Goal: Navigation & Orientation: Find specific page/section

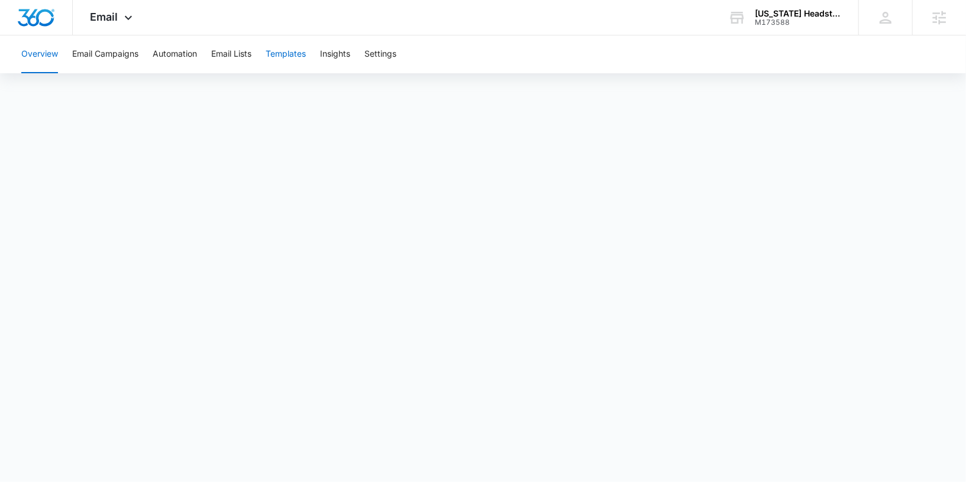
click at [292, 44] on button "Templates" at bounding box center [285, 54] width 40 height 38
click at [167, 59] on button "Automation" at bounding box center [175, 54] width 44 height 38
click at [122, 18] on icon at bounding box center [128, 21] width 14 height 14
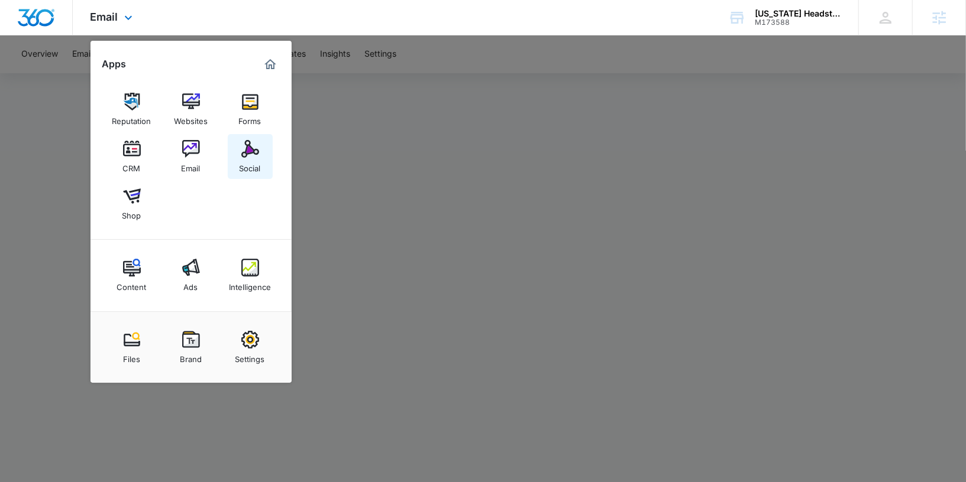
click at [237, 164] on link "Social" at bounding box center [250, 156] width 45 height 45
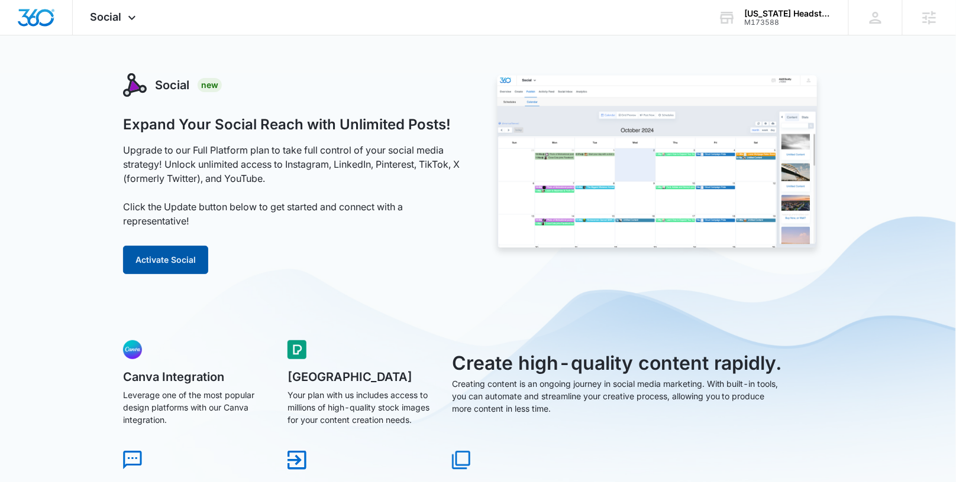
click at [151, 258] on button "Activate Social" at bounding box center [165, 260] width 85 height 28
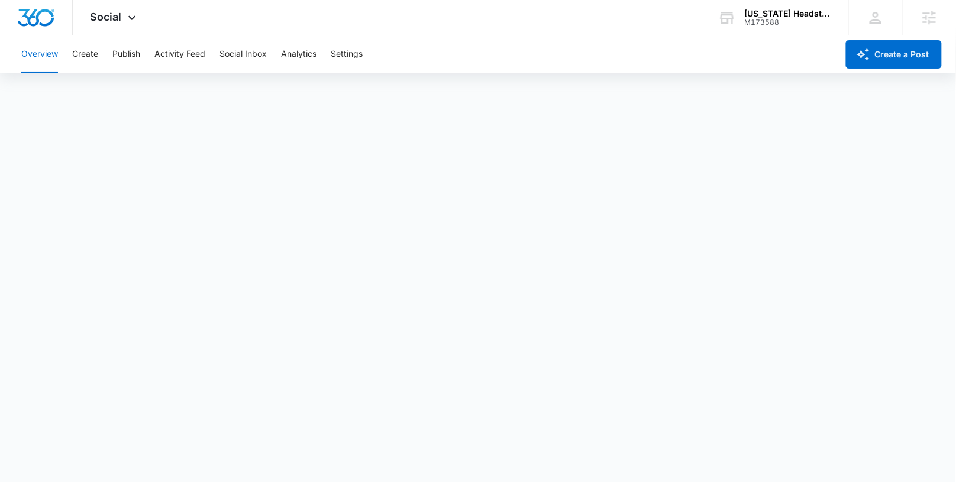
scroll to position [4, 0]
click at [88, 53] on button "Create" at bounding box center [85, 54] width 26 height 38
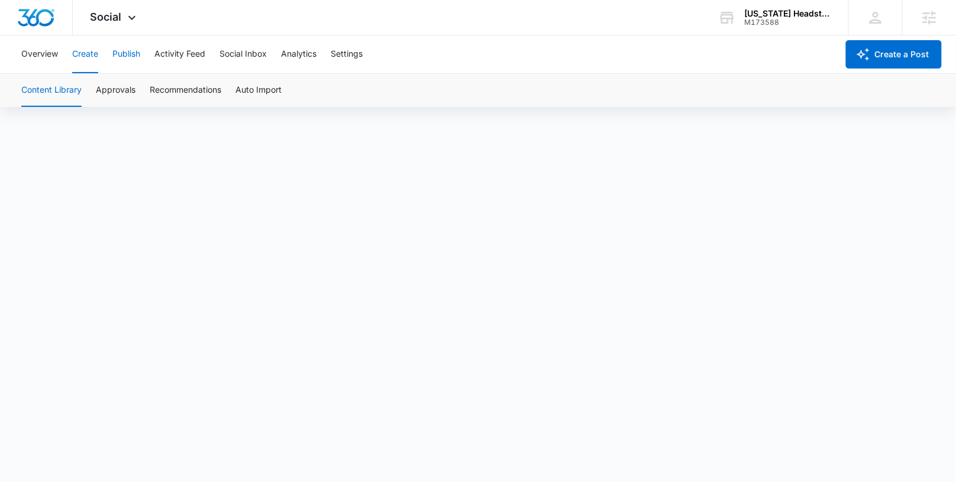
click at [139, 54] on button "Publish" at bounding box center [126, 54] width 28 height 38
click at [94, 98] on button "Schedules" at bounding box center [90, 90] width 40 height 33
